Goal: Task Accomplishment & Management: Manage account settings

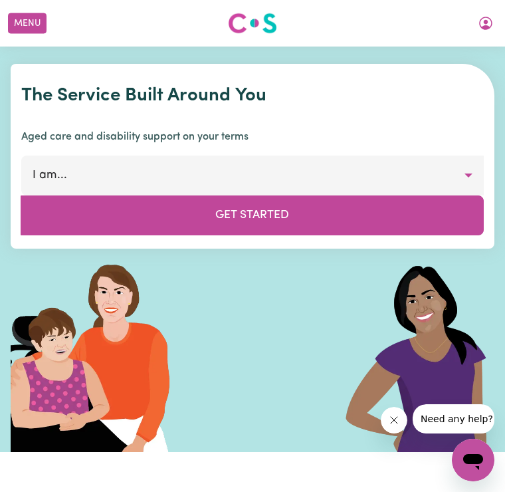
click at [497, 24] on button "My Account" at bounding box center [486, 23] width 28 height 23
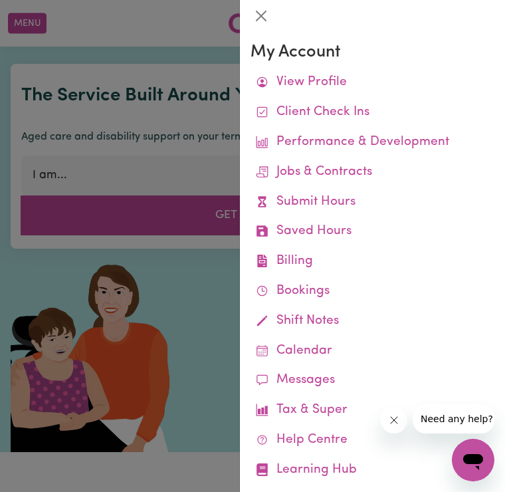
click at [353, 197] on link "Submit Hours" at bounding box center [373, 203] width 244 height 30
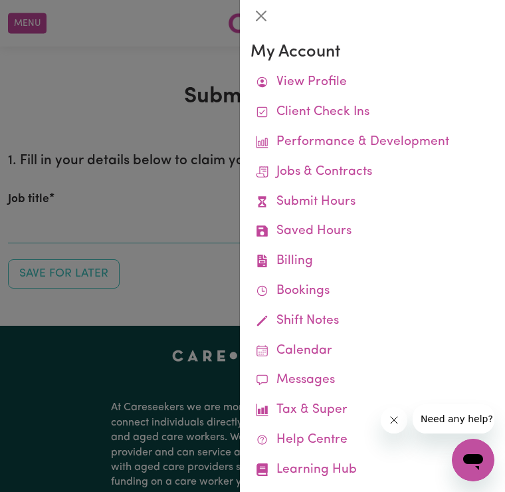
click at [0, 0] on link "Remittances" at bounding box center [0, 0] width 0 height 0
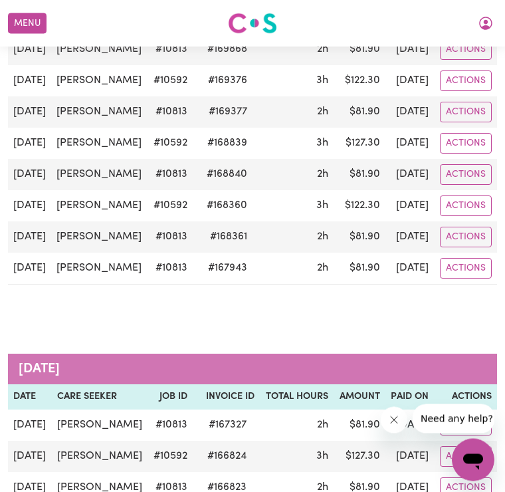
click at [23, 22] on button "Menu" at bounding box center [27, 23] width 39 height 21
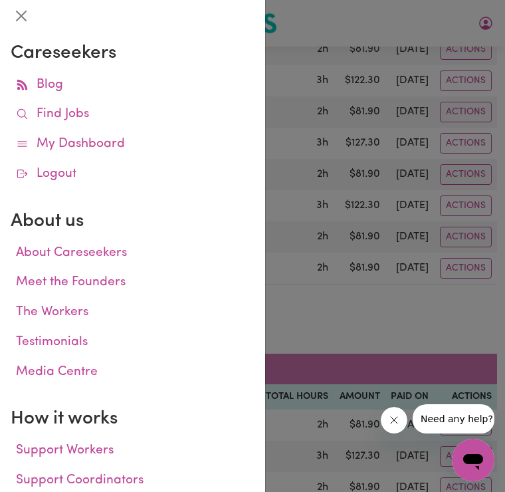
click at [86, 111] on link "Find Jobs" at bounding box center [133, 115] width 244 height 30
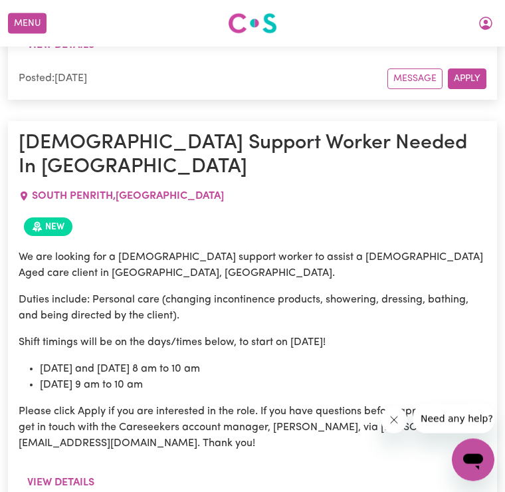
scroll to position [2878, 0]
click at [68, 470] on button "View details" at bounding box center [61, 482] width 84 height 25
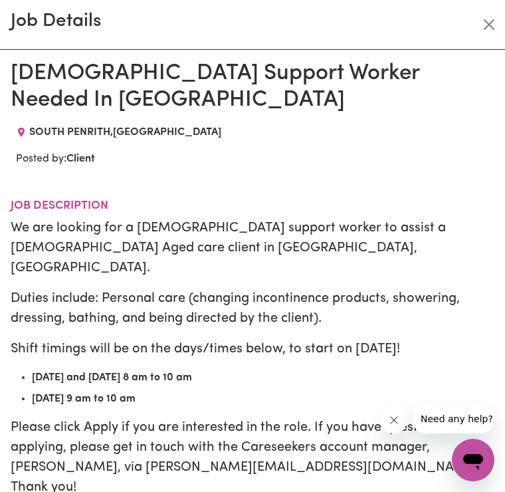
scroll to position [0, 0]
click at [499, 29] on button "Close" at bounding box center [489, 24] width 21 height 21
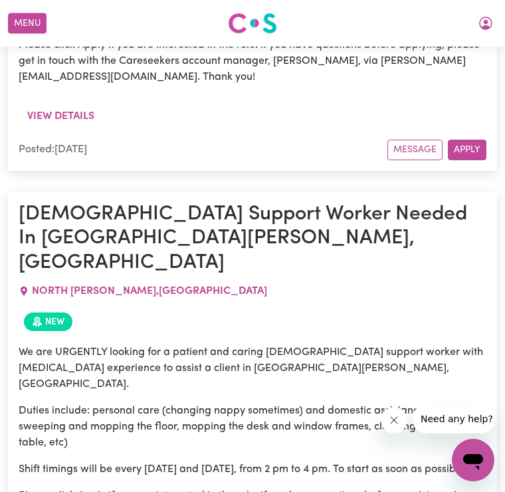
scroll to position [4488, 0]
